Goal: Contribute content: Add original content to the website for others to see

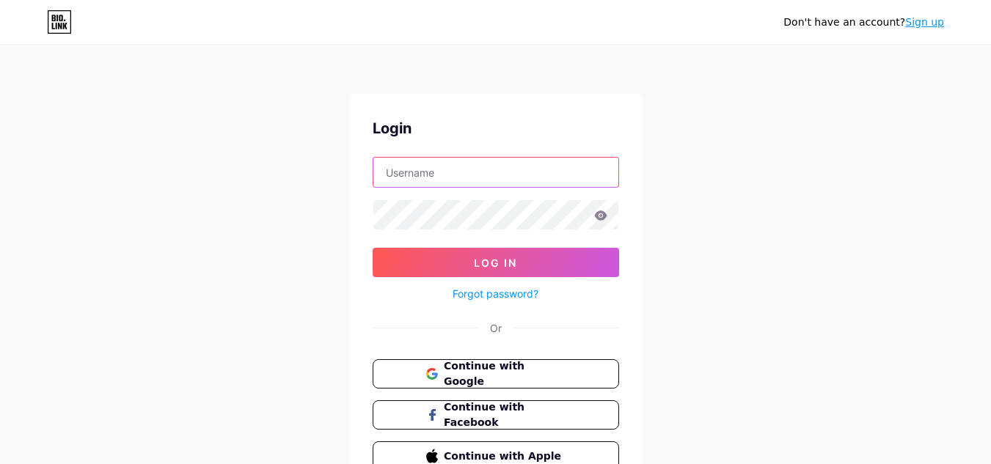
click at [458, 172] on input "text" at bounding box center [495, 172] width 245 height 29
type input "medmobilityhomecare"
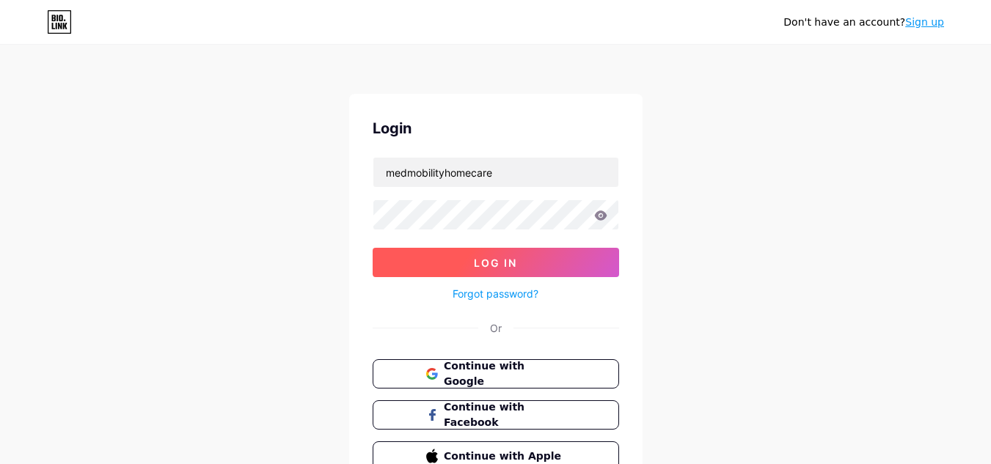
click at [489, 276] on button "Log In" at bounding box center [495, 262] width 246 height 29
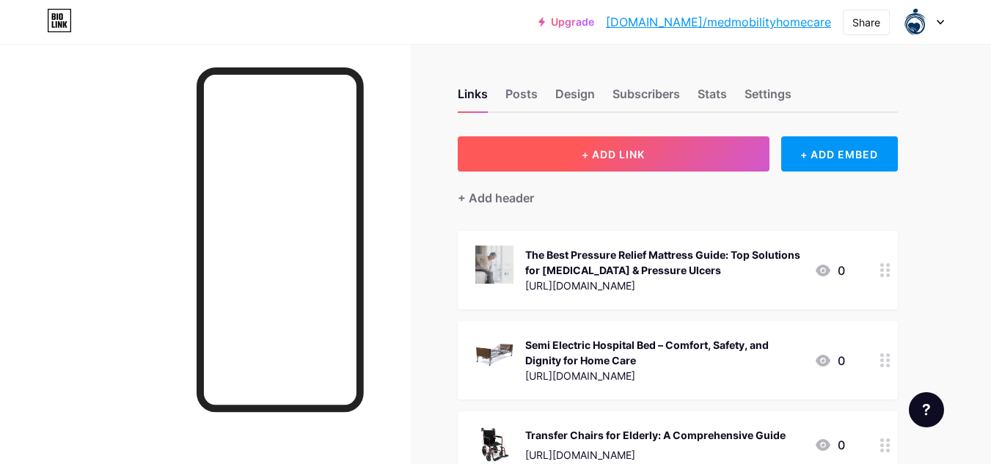
click at [610, 145] on button "+ ADD LINK" at bounding box center [614, 153] width 312 height 35
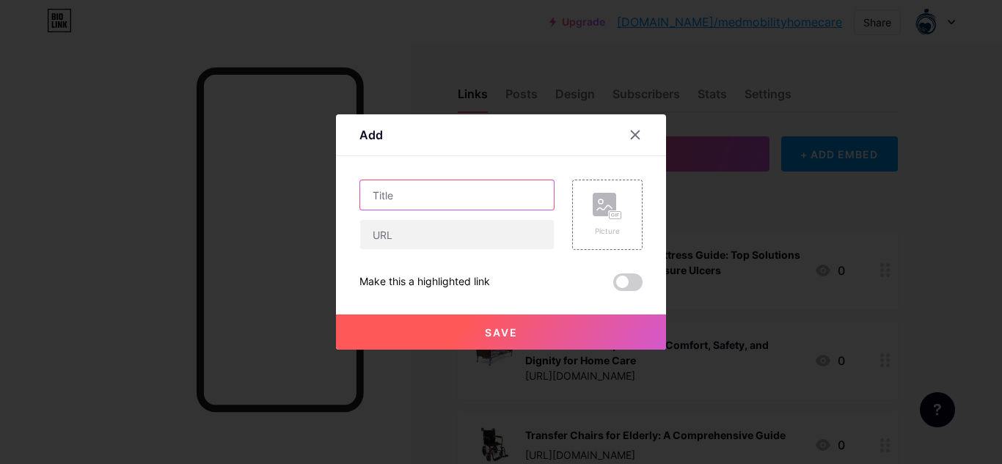
click at [456, 190] on input "text" at bounding box center [457, 194] width 194 height 29
paste input "transfer chairs for elderly"
click at [377, 196] on input "transfer chairs for elderly" at bounding box center [457, 194] width 194 height 29
click at [419, 196] on input "Transfer chairs for elderly" at bounding box center [457, 194] width 194 height 29
click at [453, 194] on input "Transfer Chairs for elderly" at bounding box center [457, 194] width 194 height 29
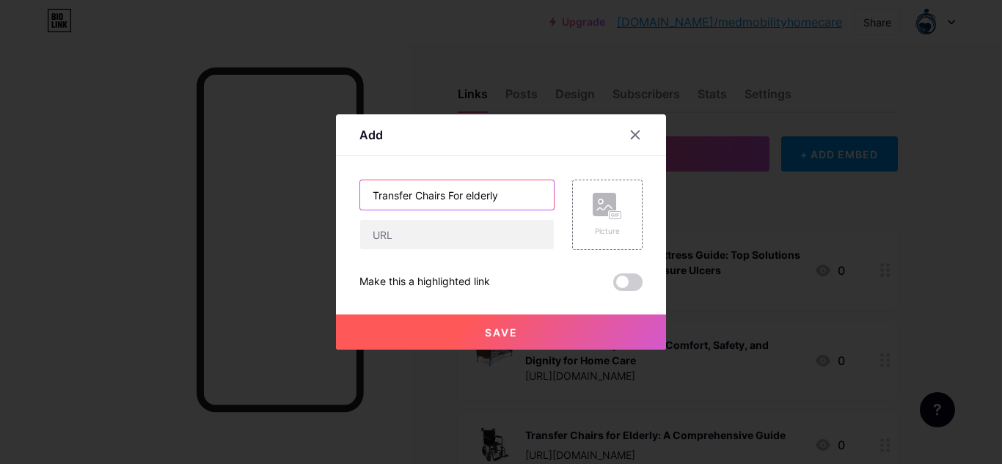
click at [471, 198] on input "Transfer Chairs For elderly" at bounding box center [457, 194] width 194 height 29
type input "Transfer Chairs For Elderly"
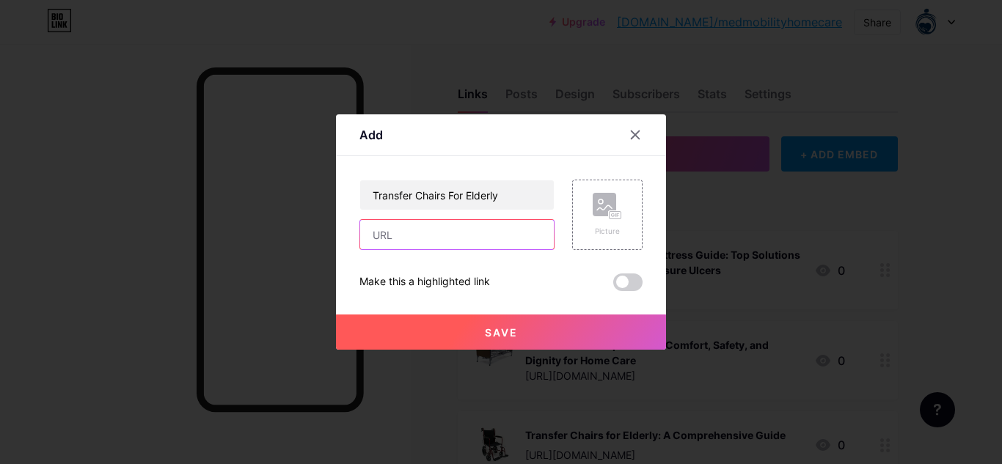
click at [399, 231] on input "text" at bounding box center [457, 234] width 194 height 29
paste input "[URL][DOMAIN_NAME]"
type input "[URL][DOMAIN_NAME]"
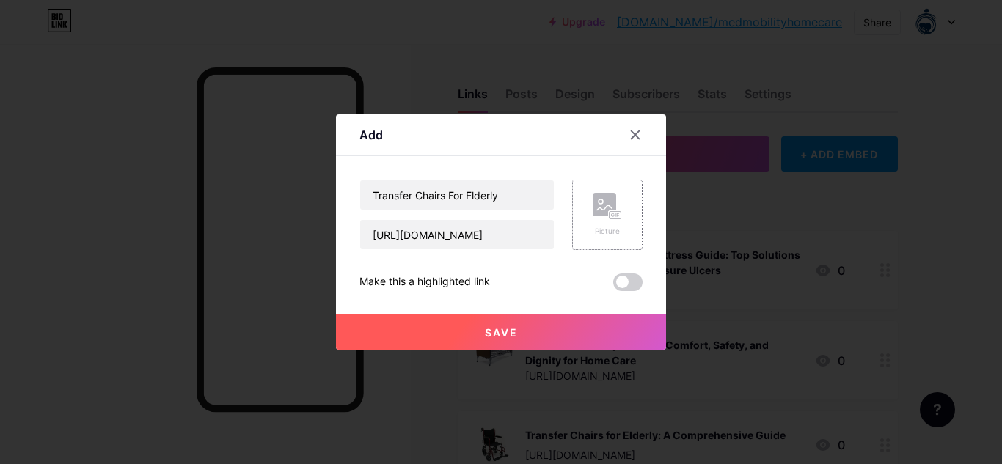
click at [606, 212] on rect at bounding box center [603, 204] width 23 height 23
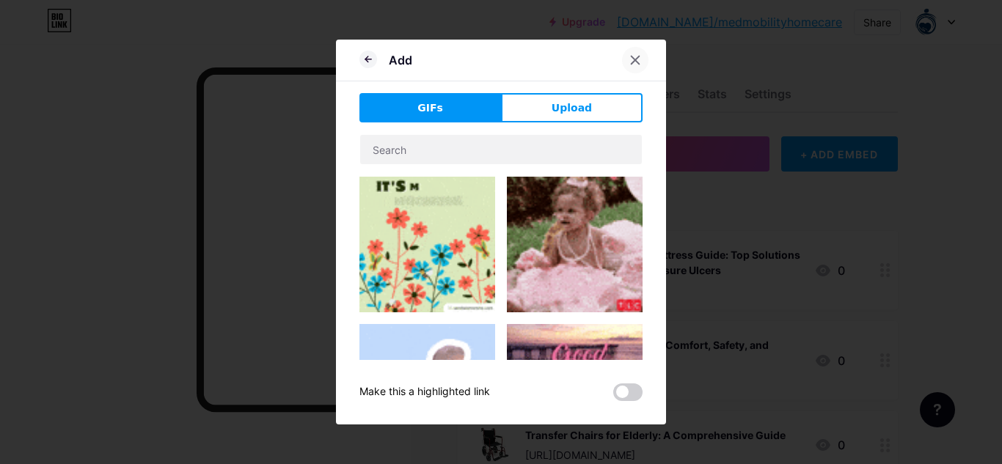
click at [633, 57] on icon at bounding box center [635, 60] width 8 height 8
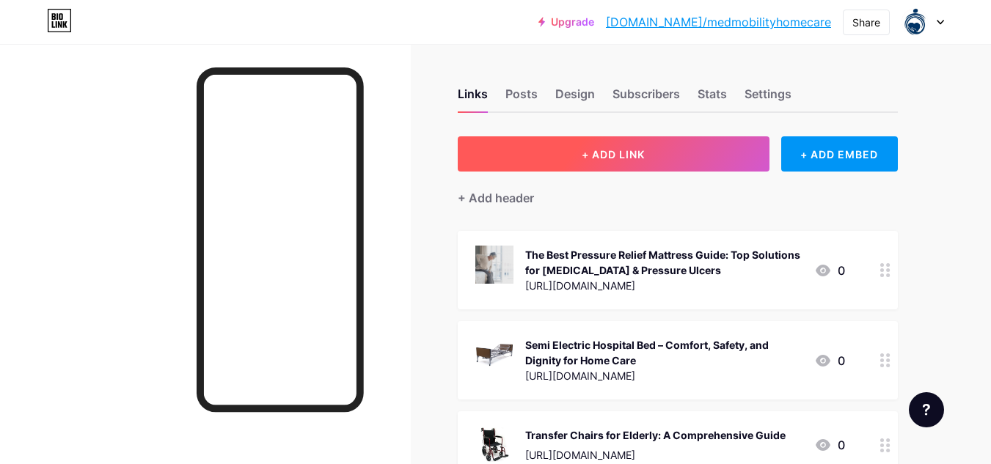
click at [645, 164] on button "+ ADD LINK" at bounding box center [614, 153] width 312 height 35
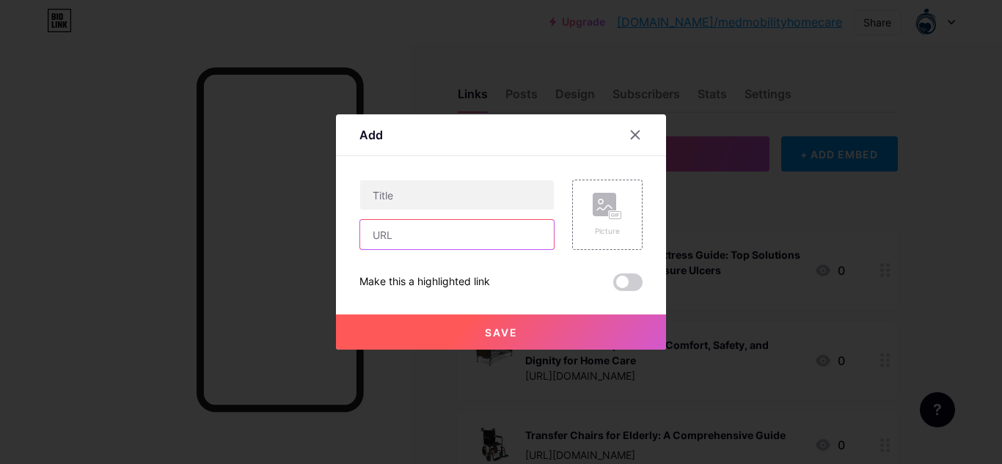
click at [428, 235] on input "text" at bounding box center [457, 234] width 194 height 29
paste input "[URL][DOMAIN_NAME]"
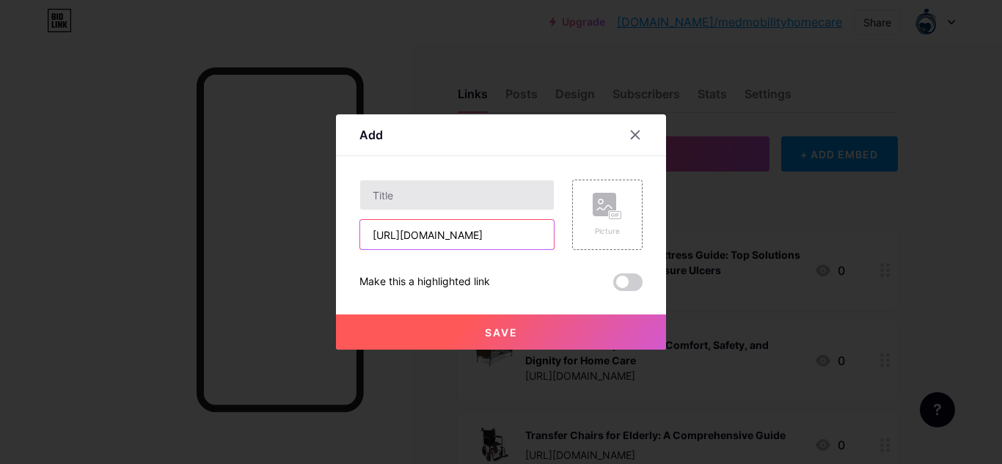
scroll to position [0, 266]
type input "[URL][DOMAIN_NAME]"
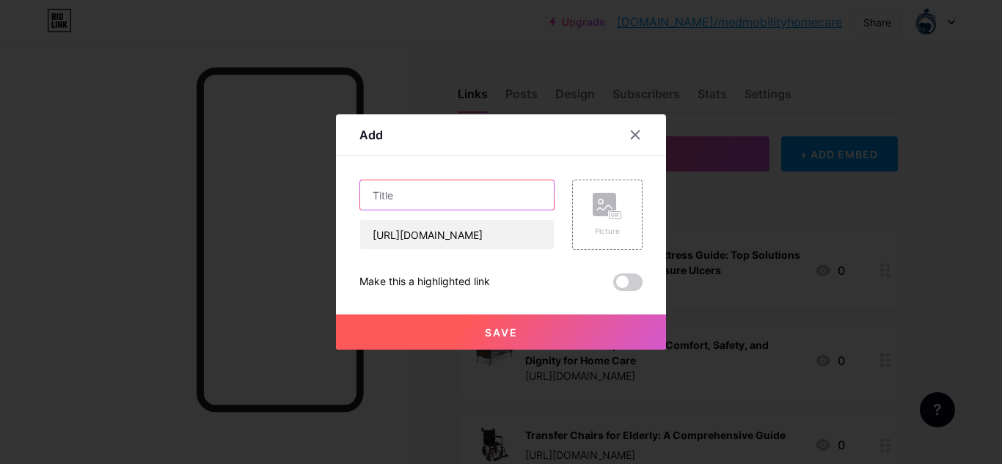
scroll to position [0, 0]
click at [424, 188] on input "text" at bounding box center [457, 194] width 194 height 29
paste input "Restoring Dignity and Safety in Mobility: How Transfer Chairs for Elderly Trans…"
type input "Restoring Dignity and Safety in Mobility: How Transfer Chairs for Elderly Trans…"
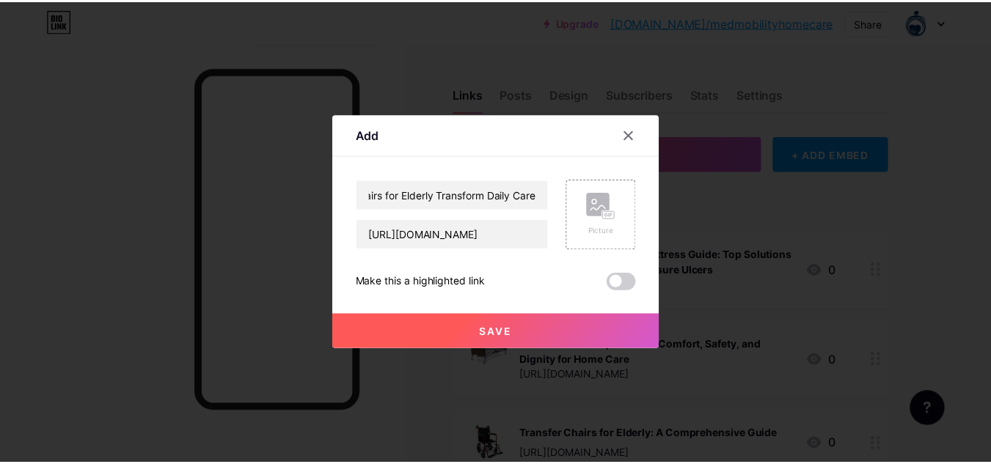
scroll to position [0, 0]
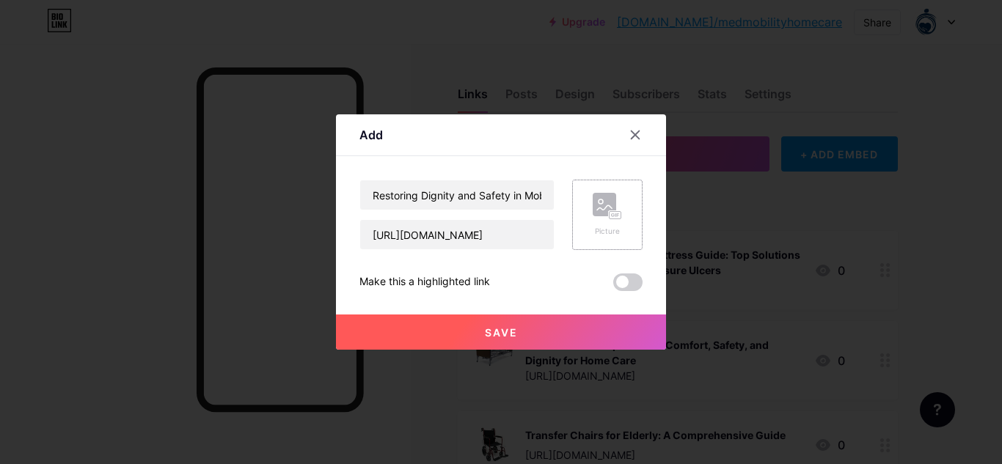
click at [592, 229] on div "Picture" at bounding box center [606, 231] width 29 height 11
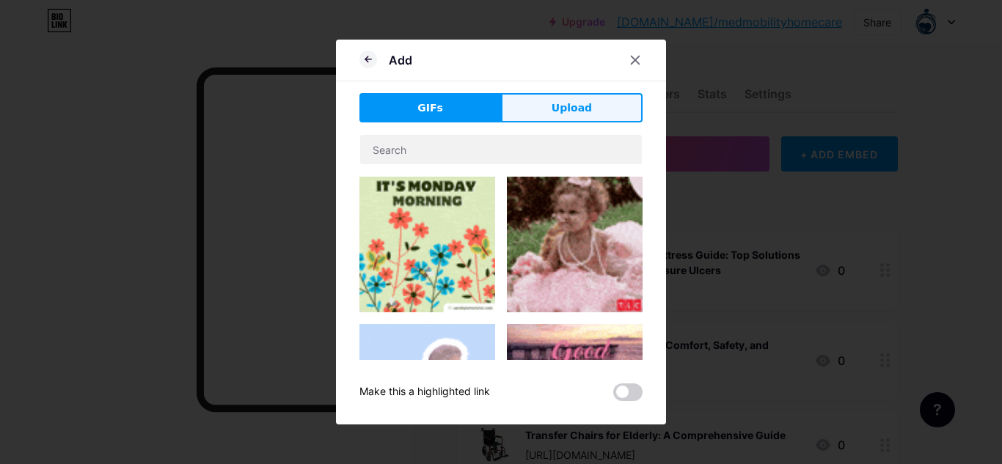
click at [554, 101] on span "Upload" at bounding box center [571, 107] width 40 height 15
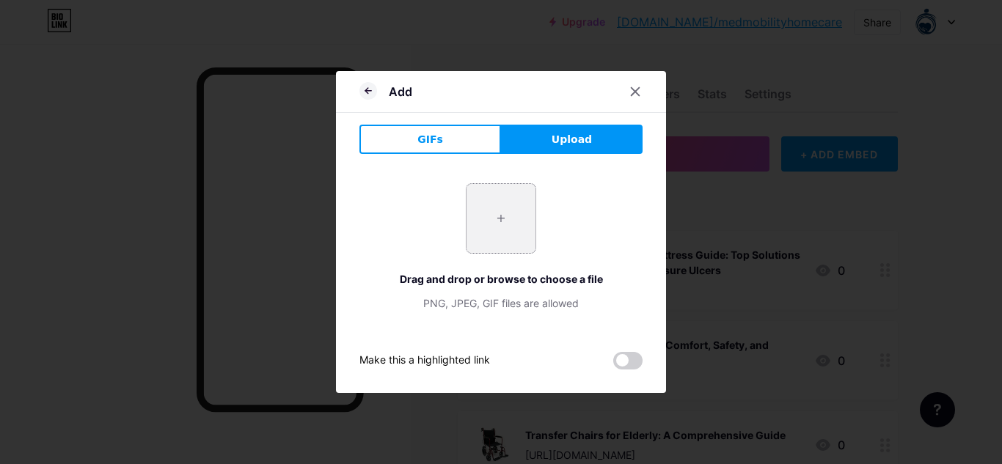
click at [511, 212] on input "file" at bounding box center [500, 218] width 69 height 69
type input "C:\fakepath\1172999_right-1-300x300 (1).jpg"
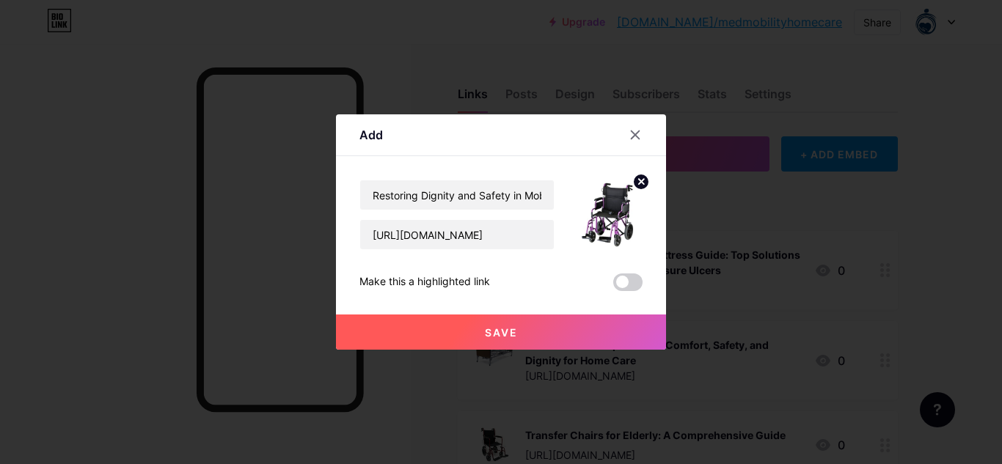
click at [522, 331] on button "Save" at bounding box center [501, 332] width 330 height 35
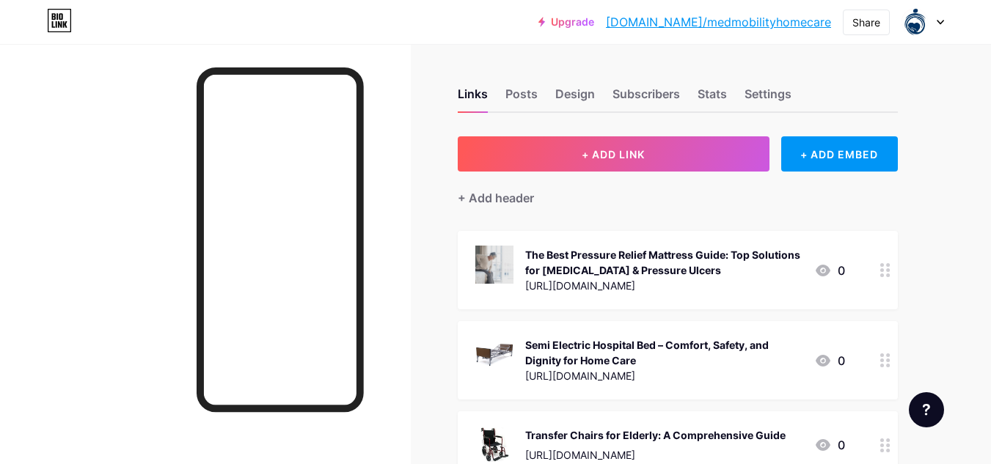
click at [752, 21] on link "[DOMAIN_NAME]/medmobilityhomecare" at bounding box center [718, 22] width 225 height 18
